Goal: Book appointment/travel/reservation

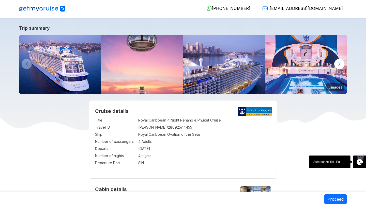
select select "**"
select select "*"
click at [61, 72] on img at bounding box center [60, 64] width 82 height 59
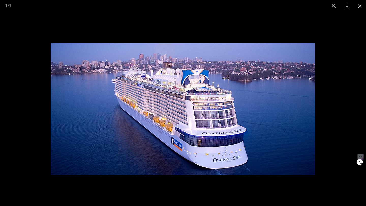
click at [359, 7] on button "Close gallery" at bounding box center [359, 6] width 13 height 12
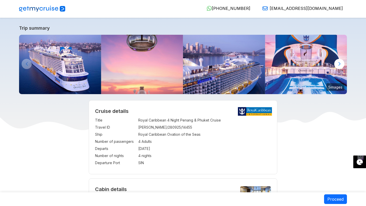
click at [232, 76] on img at bounding box center [224, 64] width 82 height 59
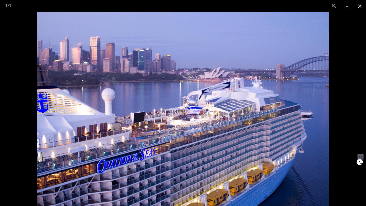
click at [360, 5] on button "Close gallery" at bounding box center [359, 6] width 13 height 12
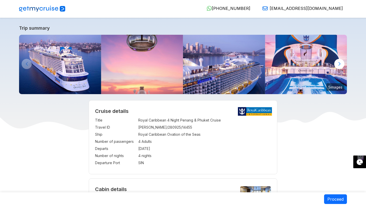
click at [309, 78] on img at bounding box center [306, 64] width 82 height 59
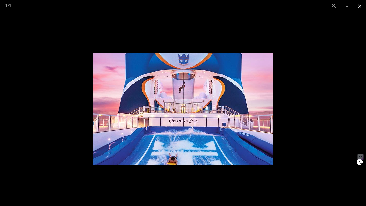
click at [361, 6] on button "Close gallery" at bounding box center [359, 6] width 13 height 12
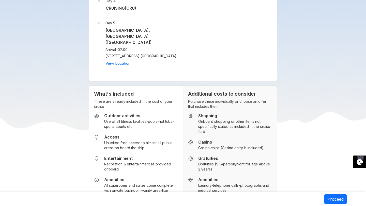
scroll to position [808, 0]
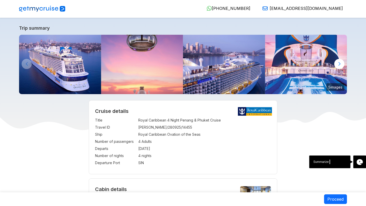
select select "**"
select select "*"
